Goal: Transaction & Acquisition: Purchase product/service

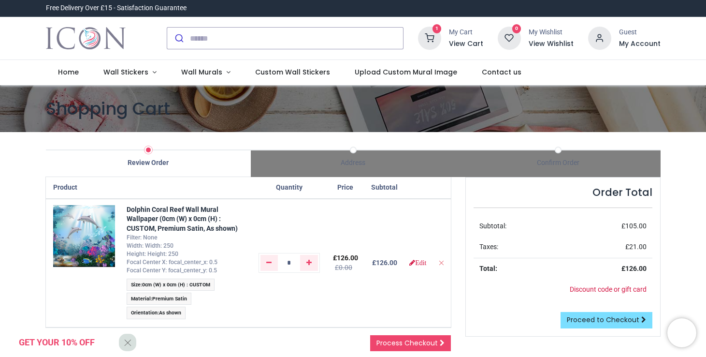
click at [106, 32] on img "Logo of Icon Wall Stickers" at bounding box center [86, 38] width 80 height 27
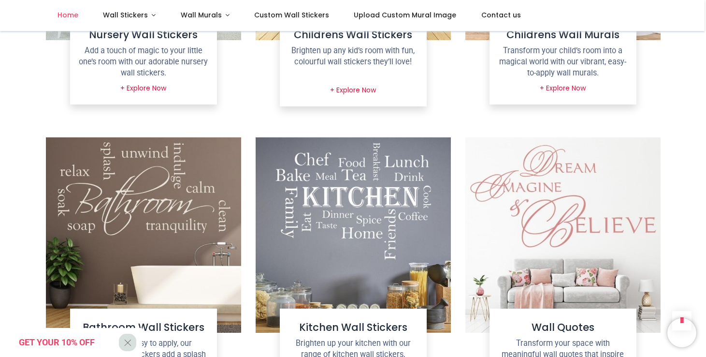
scroll to position [582, 0]
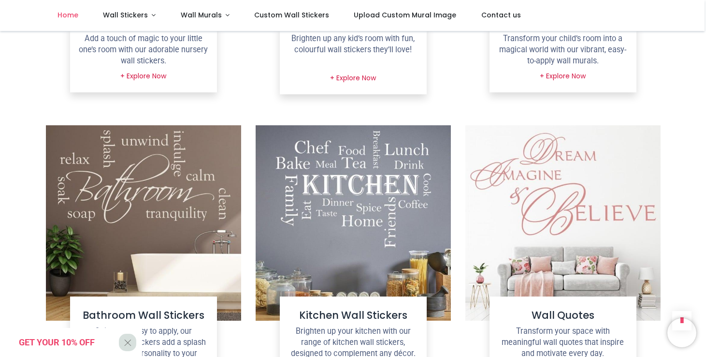
click at [580, 205] on img at bounding box center [562, 222] width 195 height 195
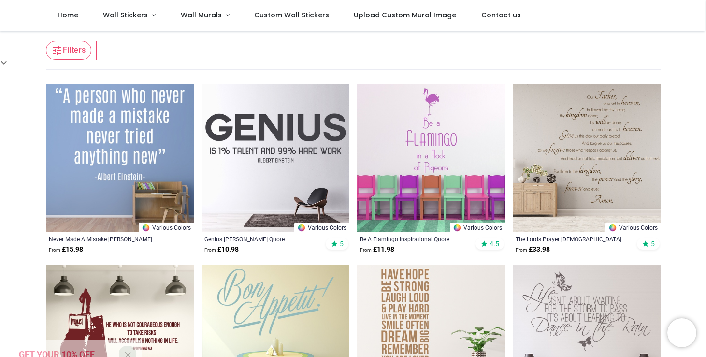
scroll to position [149, 0]
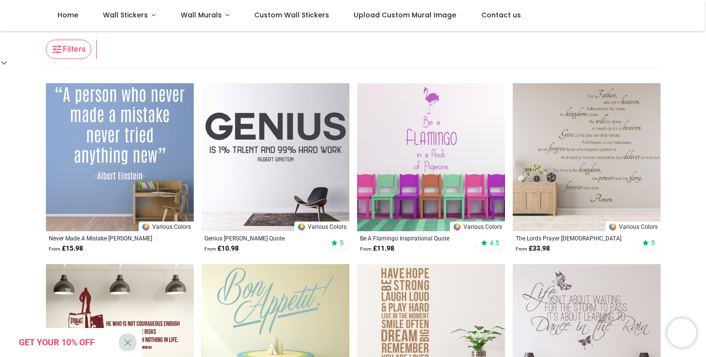
click at [297, 167] on img at bounding box center [275, 157] width 148 height 148
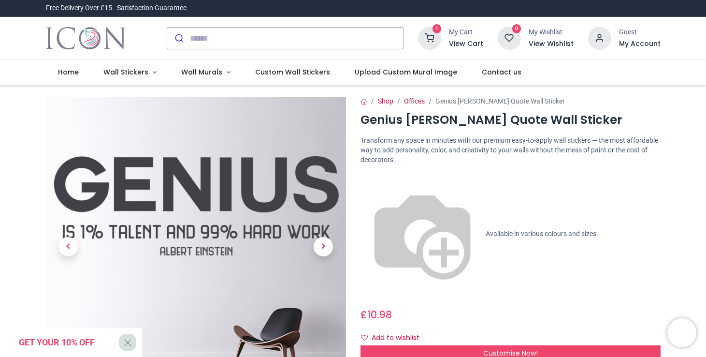
click at [432, 39] on icon at bounding box center [429, 38] width 23 height 23
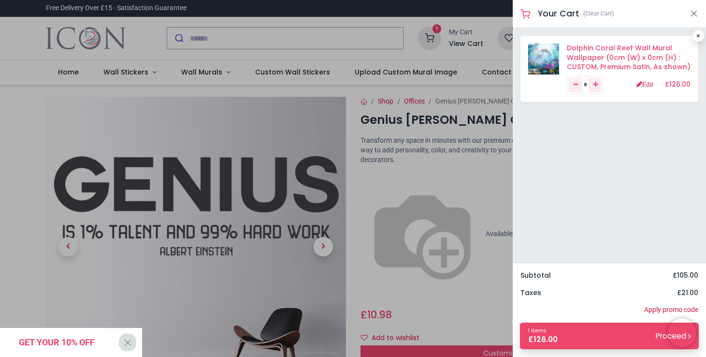
click at [636, 52] on link "Dolphin Coral Reef Wall Mural Wallpaper (0cm (W) x 0cm (H) : CUSTOM, Premium Sa…" at bounding box center [629, 57] width 124 height 29
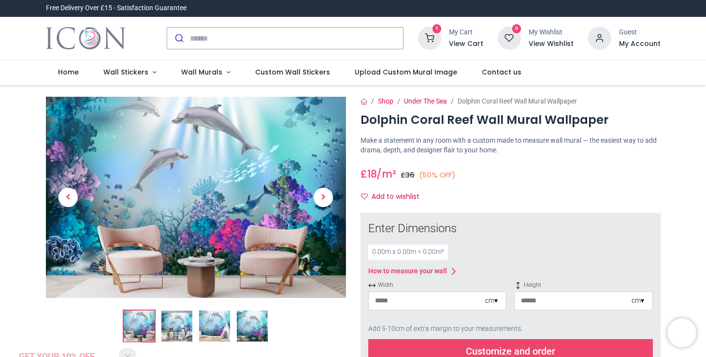
click at [429, 36] on icon at bounding box center [429, 38] width 23 height 23
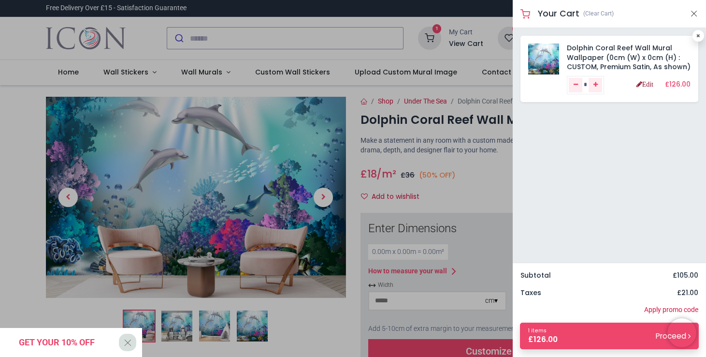
click at [645, 85] on link "Edit" at bounding box center [644, 84] width 17 height 7
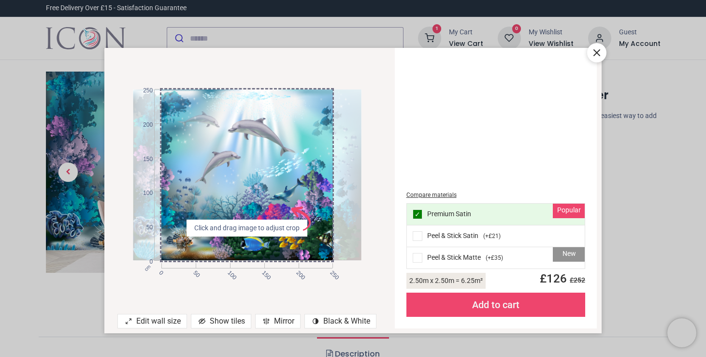
click at [499, 304] on div "Add to cart" at bounding box center [495, 304] width 179 height 24
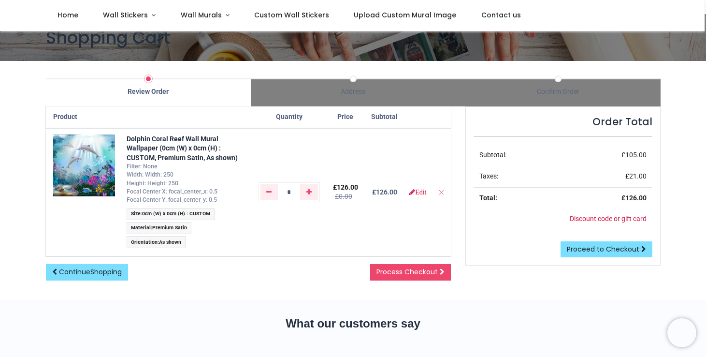
scroll to position [66, 0]
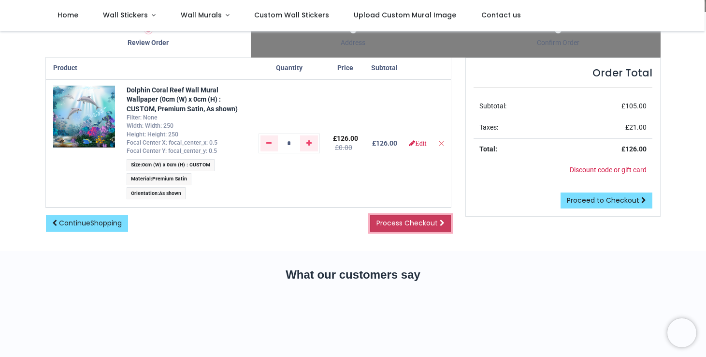
click at [402, 228] on span "Process Checkout" at bounding box center [406, 223] width 61 height 10
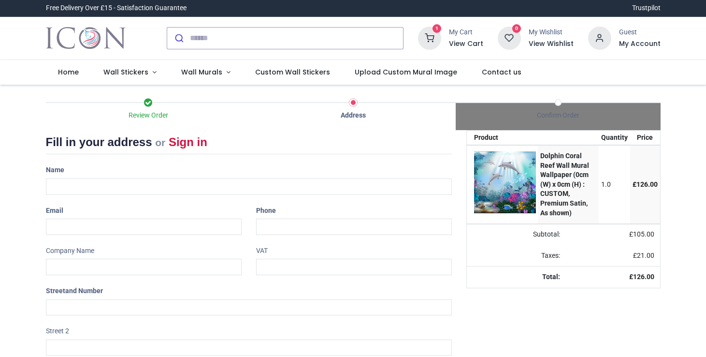
select select "***"
click at [101, 38] on img "Logo of Icon Wall Stickers" at bounding box center [86, 38] width 80 height 27
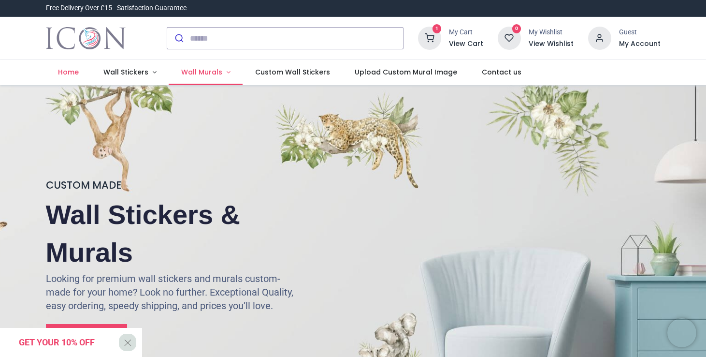
click at [223, 74] on link "Wall Murals" at bounding box center [206, 72] width 74 height 25
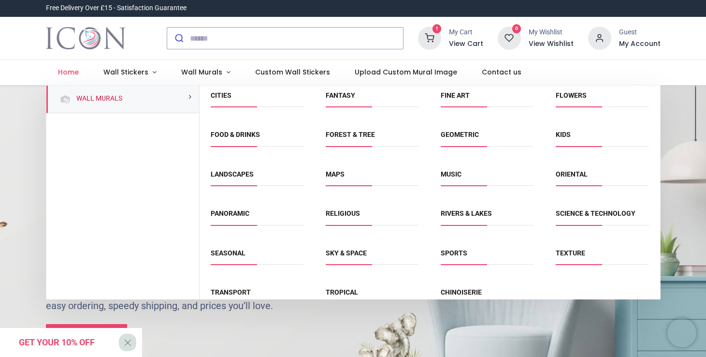
scroll to position [61, 0]
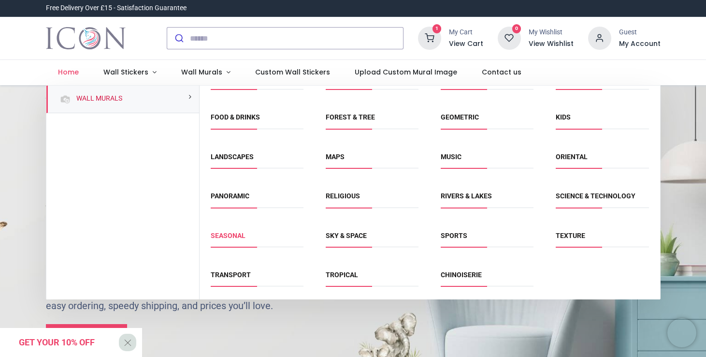
click at [235, 235] on link "Seasonal" at bounding box center [228, 235] width 35 height 8
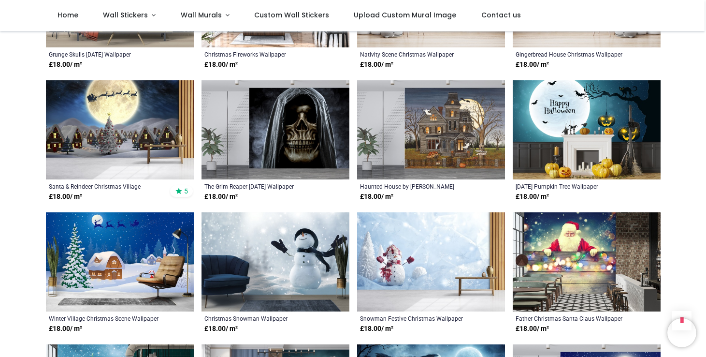
scroll to position [666, 0]
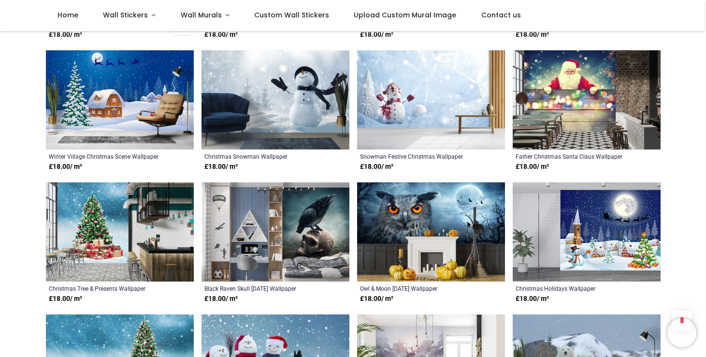
scroll to position [898, 0]
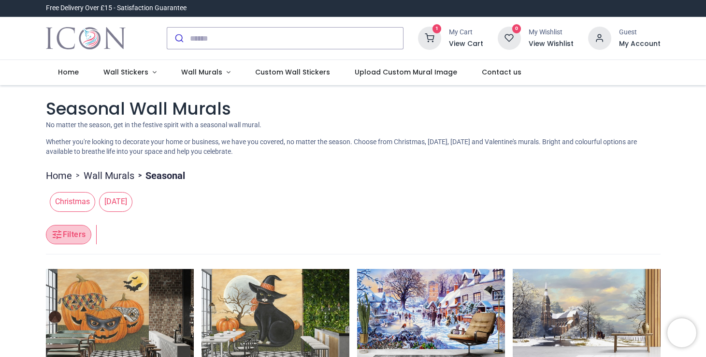
click at [56, 234] on icon "button" at bounding box center [57, 234] width 9 height 9
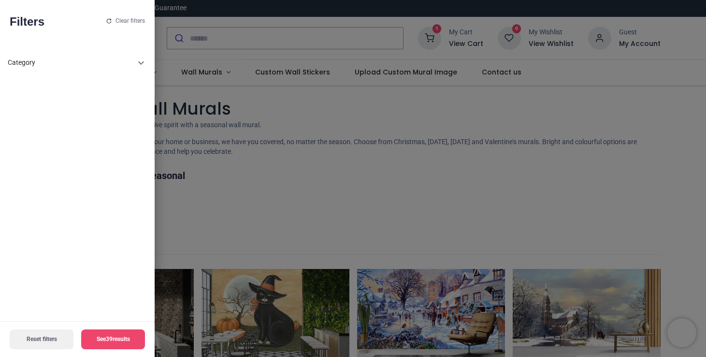
click at [141, 60] on icon at bounding box center [141, 63] width 12 height 12
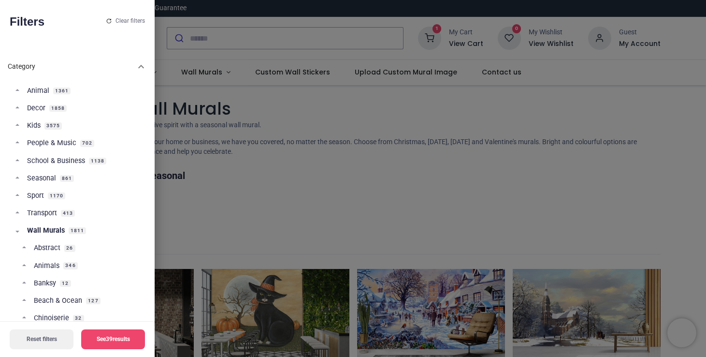
click at [297, 178] on div at bounding box center [353, 178] width 706 height 357
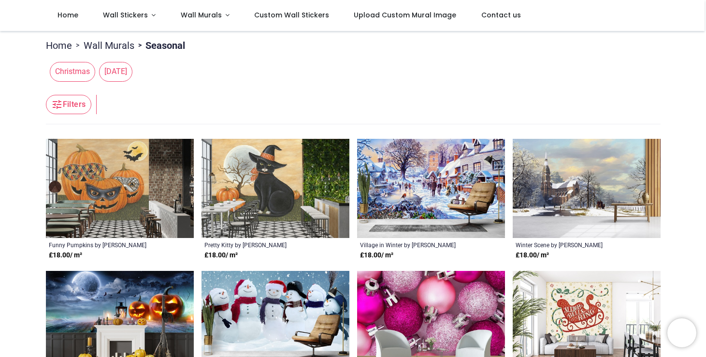
scroll to position [86, 0]
